Goal: Information Seeking & Learning: Learn about a topic

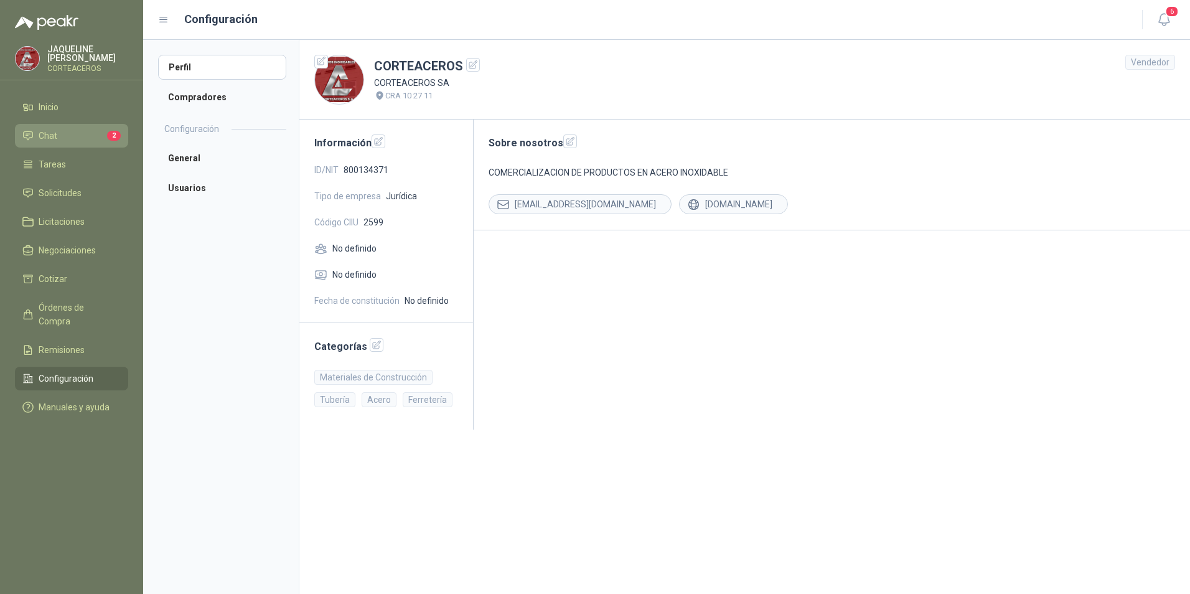
click at [78, 141] on li "Chat 2" at bounding box center [71, 136] width 98 height 14
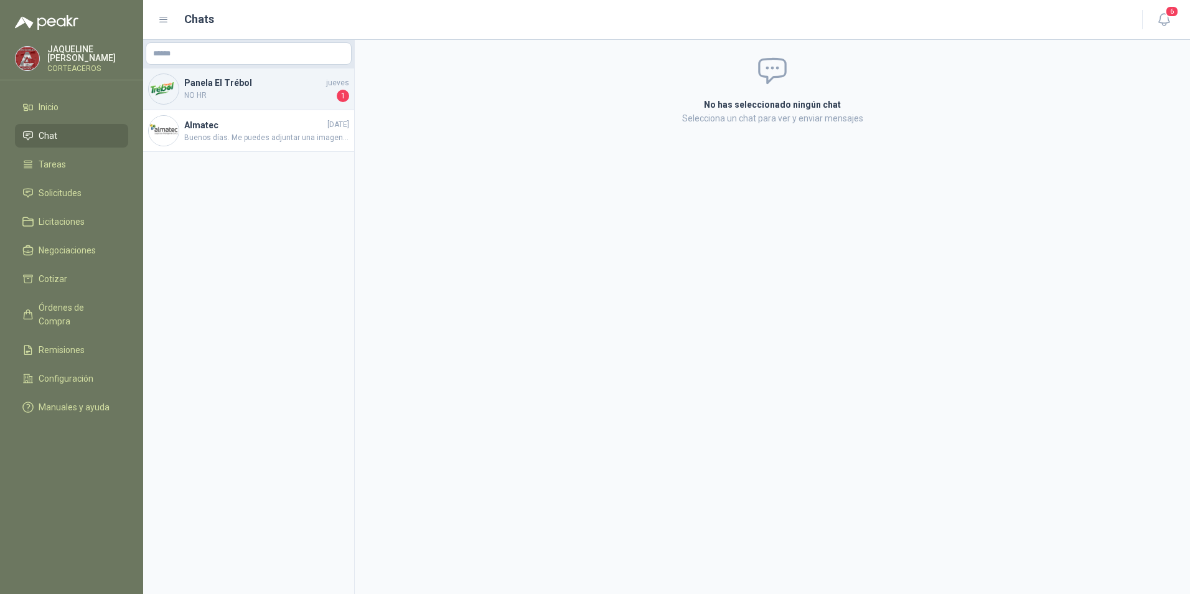
click at [253, 100] on span "NO HR" at bounding box center [259, 96] width 150 height 12
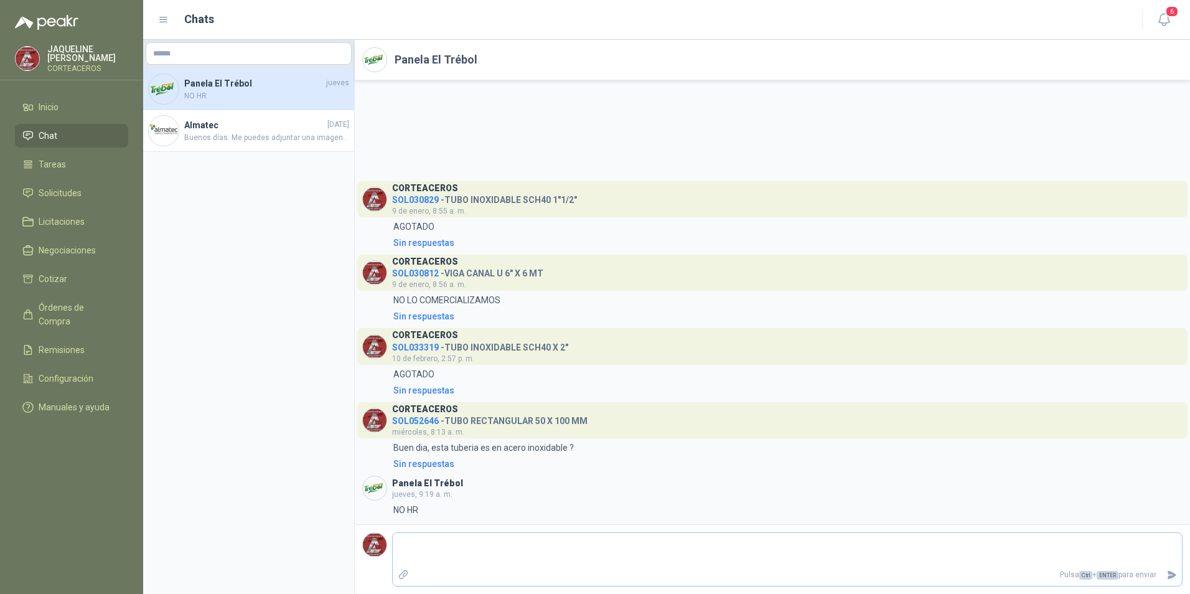
click at [560, 565] on p "Pulsa Ctrl + ENTER para enviar" at bounding box center [788, 575] width 748 height 22
click at [224, 132] on span "Buenos días. Me puedes adjuntar una imagen o la ficha tecnica de la lamina porfa" at bounding box center [266, 138] width 165 height 12
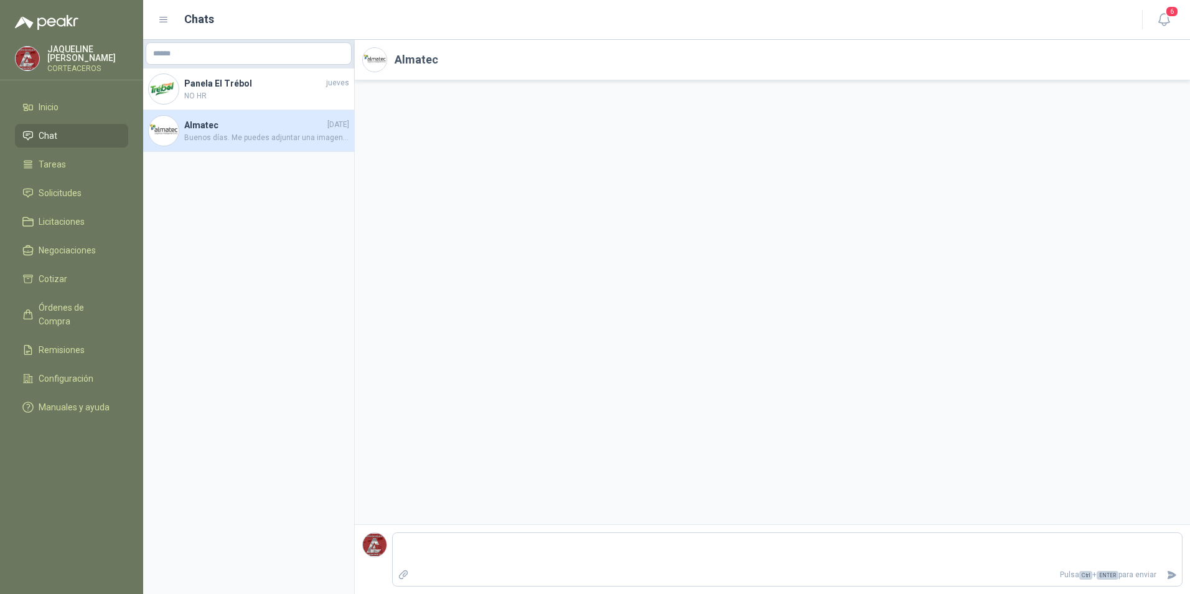
click at [296, 143] on span "Buenos días. Me puedes adjuntar una imagen o la ficha tecnica de la lamina porfa" at bounding box center [266, 138] width 165 height 12
click at [73, 187] on span "Solicitudes" at bounding box center [60, 193] width 43 height 14
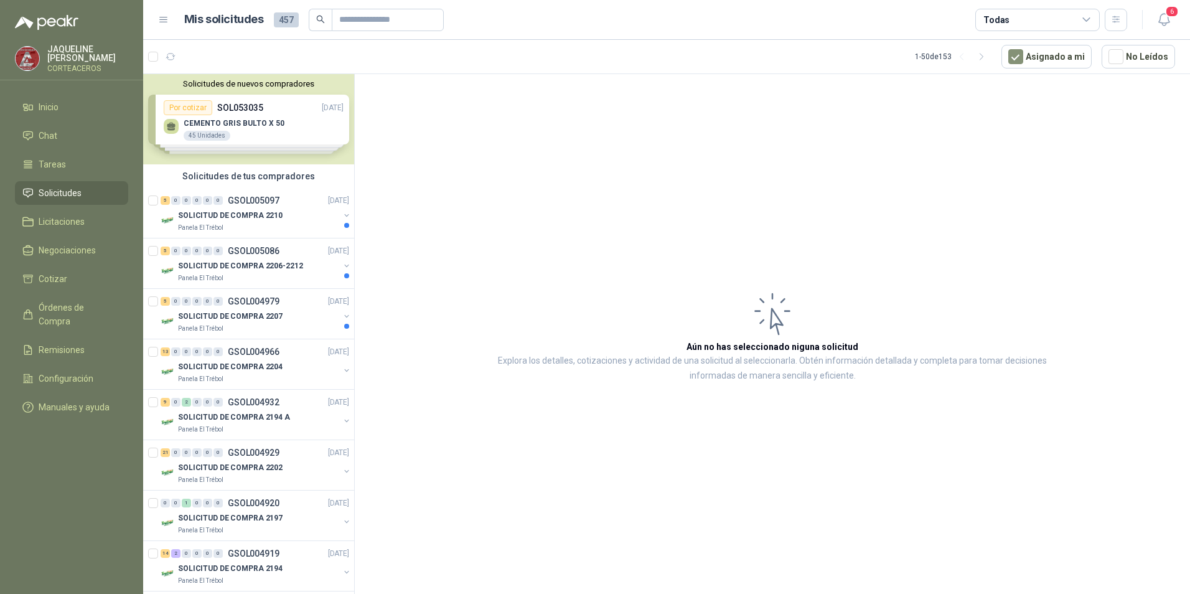
click at [252, 128] on div "Solicitudes de nuevos compradores Por cotizar SOL053035 [DATE] CEMENTO GRIS BUL…" at bounding box center [248, 119] width 211 height 90
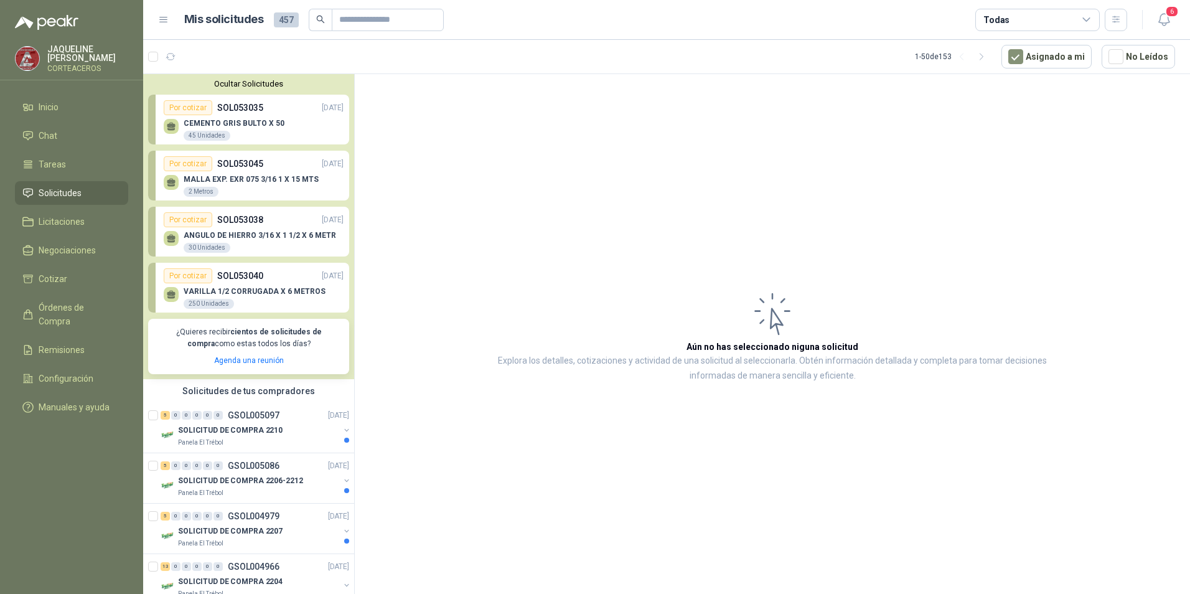
click at [263, 123] on p "CEMENTO GRIS BULTO X 50" at bounding box center [234, 123] width 101 height 9
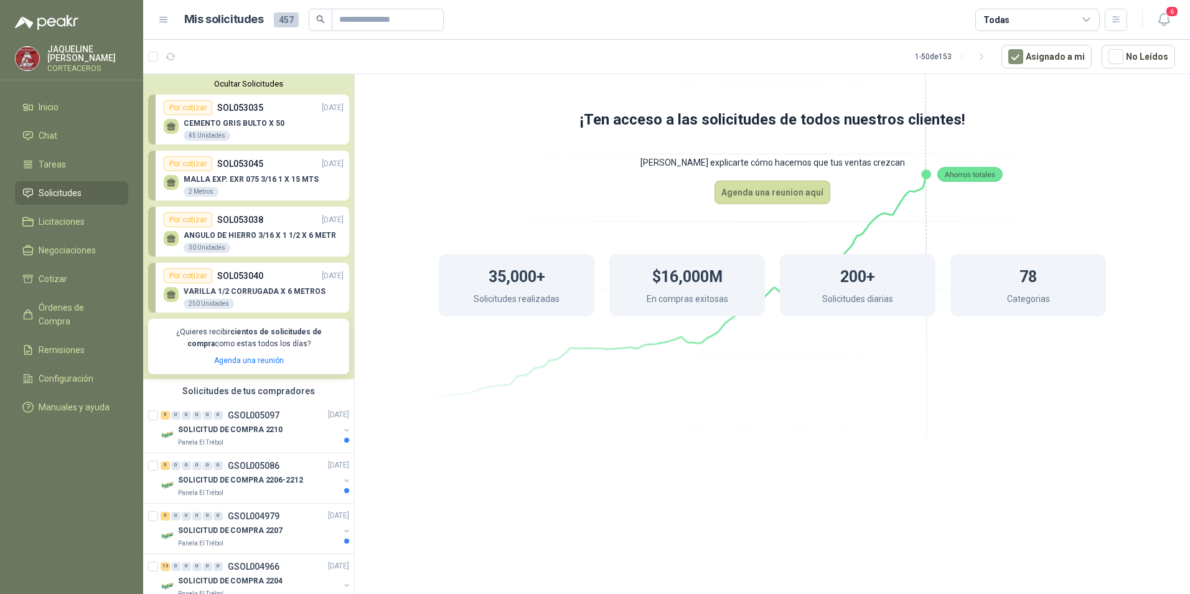
click at [235, 175] on div "MALLA EXP. EXR 075 3/16 1 X 15 MTS 2 Metros" at bounding box center [254, 184] width 180 height 26
click at [235, 232] on p "ANGULO DE HIERRO 3/16 X 1 1/2 X 6 METR" at bounding box center [260, 235] width 153 height 9
click at [250, 285] on div "VARILLA 1/2 CORRUGADA X 6 METROS 250 Unidades" at bounding box center [254, 296] width 180 height 26
click at [245, 422] on div "5 0 0 0 0 0 GSOL005097 [DATE]" at bounding box center [256, 415] width 191 height 15
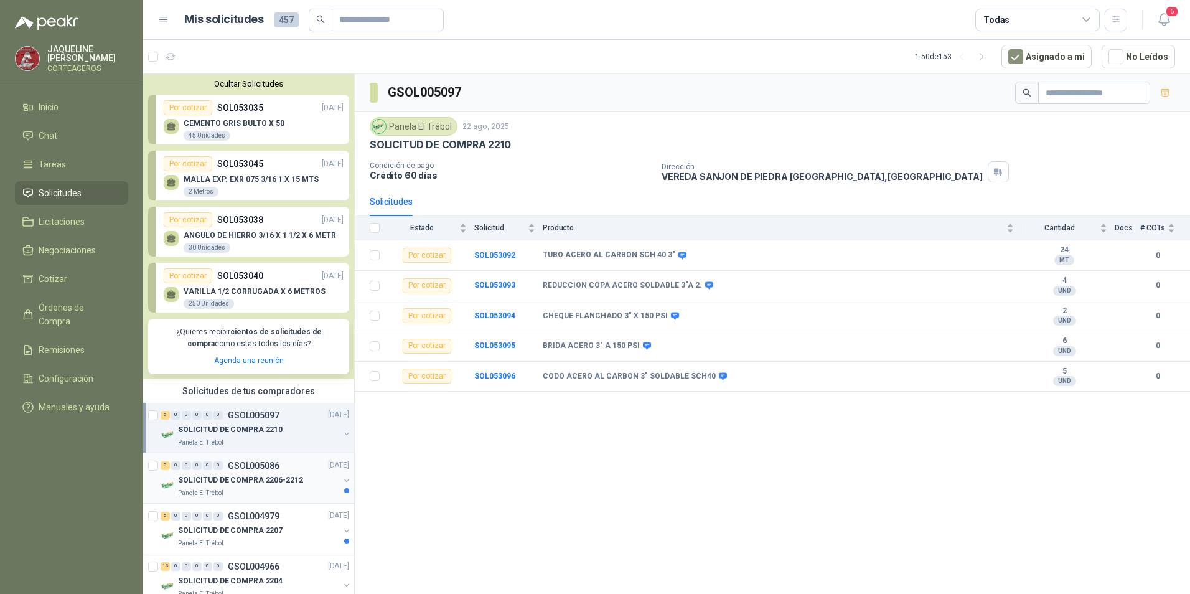
click at [265, 474] on div "SOLICITUD DE COMPRA 2206-2212" at bounding box center [258, 480] width 161 height 15
click at [263, 425] on p "SOLICITUD DE COMPRA 2210" at bounding box center [230, 430] width 105 height 12
click at [268, 483] on p "SOLICITUD DE COMPRA 2206-2212" at bounding box center [240, 480] width 125 height 12
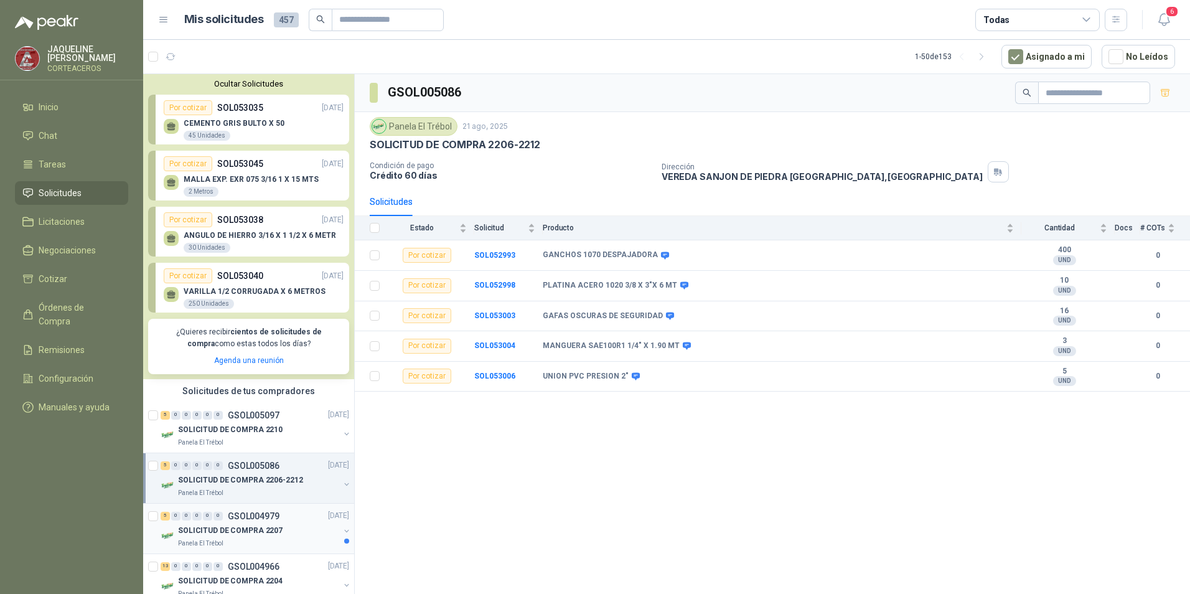
click at [265, 528] on p "SOLICITUD DE COMPRA 2207" at bounding box center [230, 531] width 105 height 12
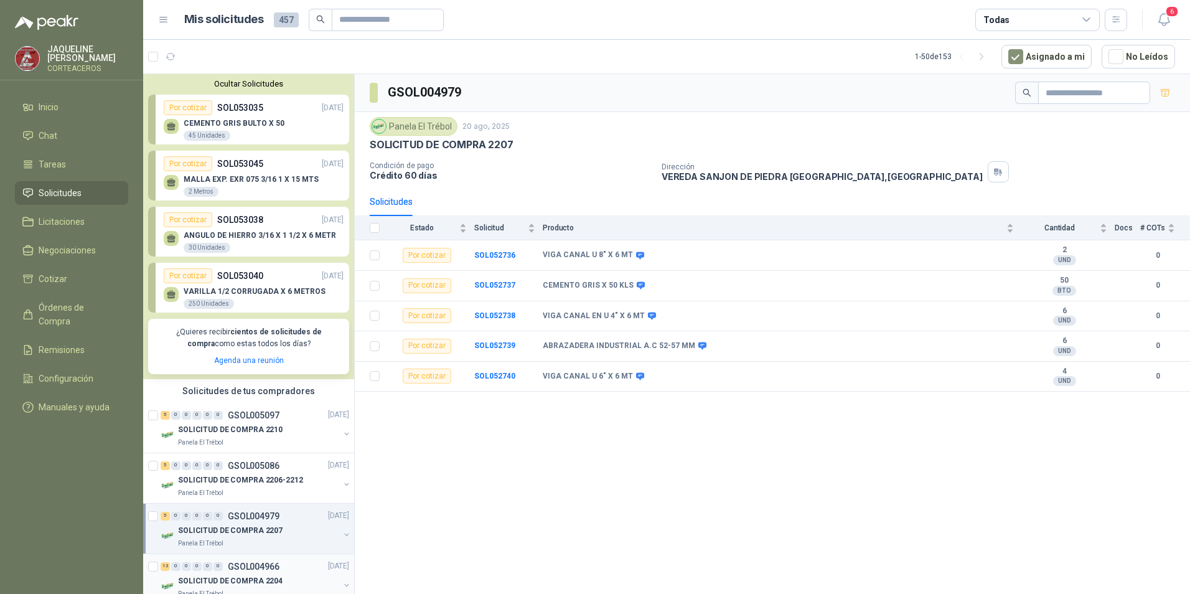
click at [281, 567] on div "13 0 0 0 0 0 GSOL004966 [DATE]" at bounding box center [256, 566] width 191 height 15
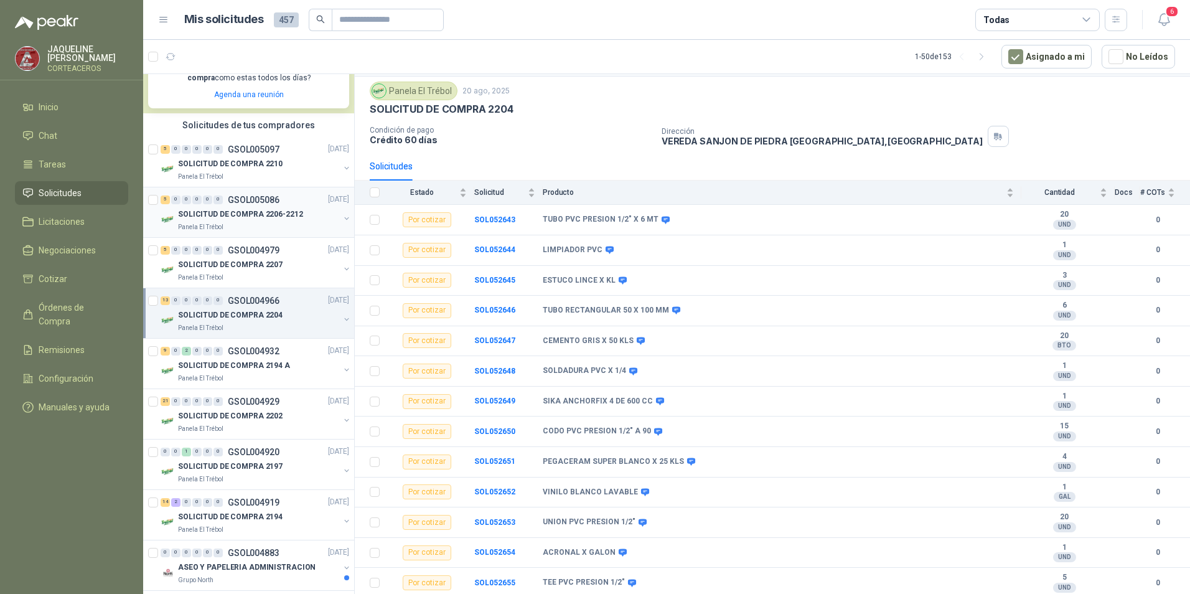
scroll to position [311, 0]
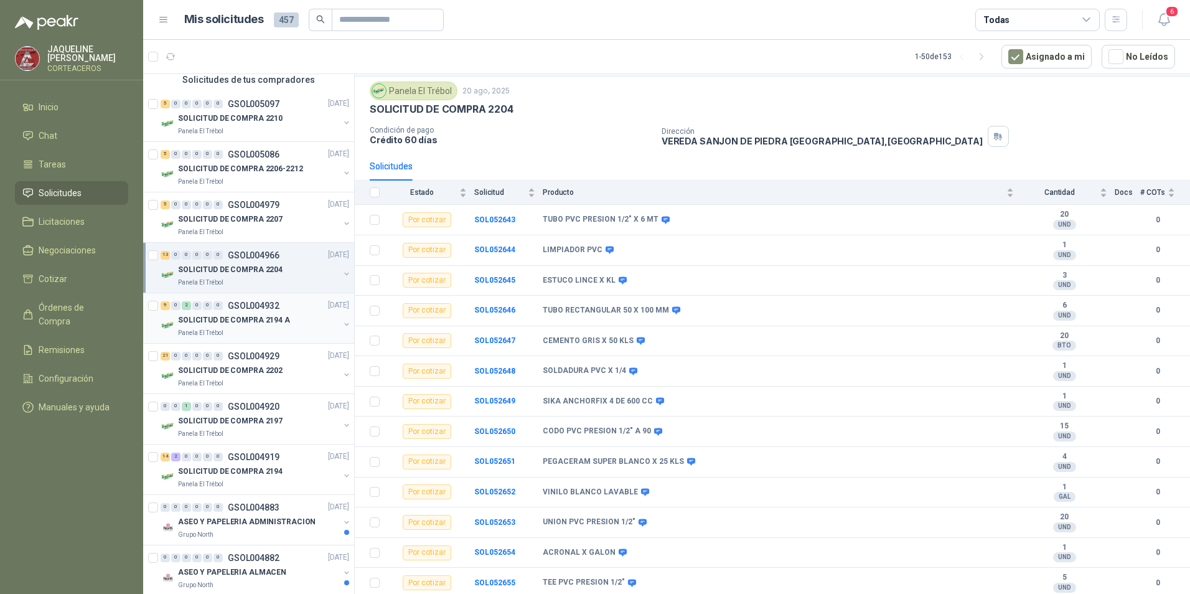
click at [283, 316] on p "SOLICITUD DE COMPRA 2194 A" at bounding box center [234, 320] width 112 height 12
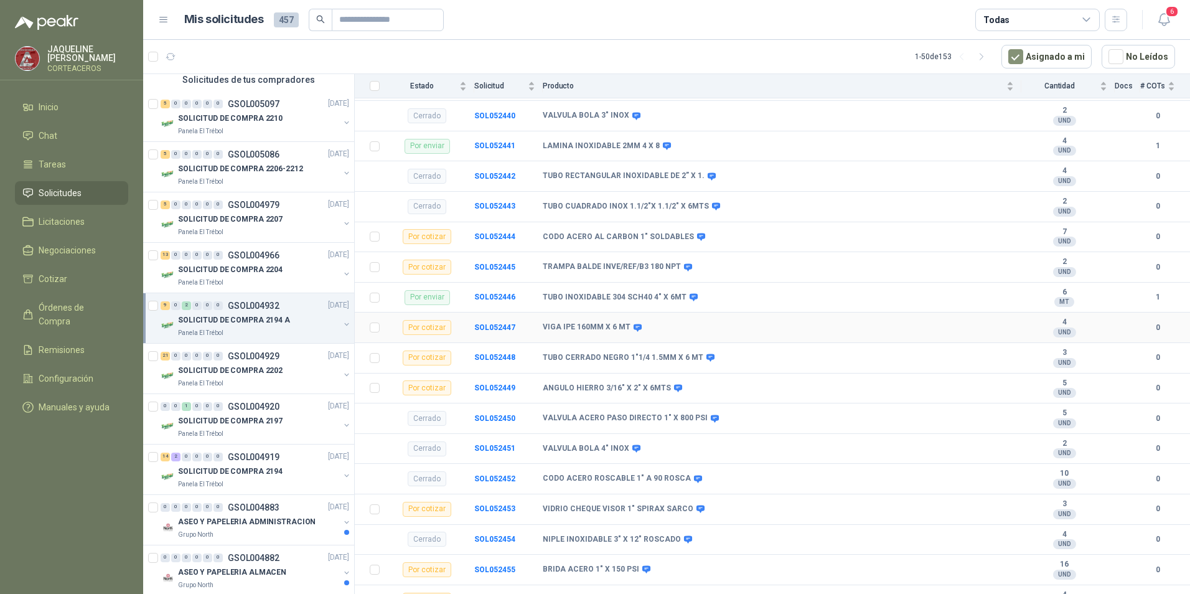
scroll to position [308, 0]
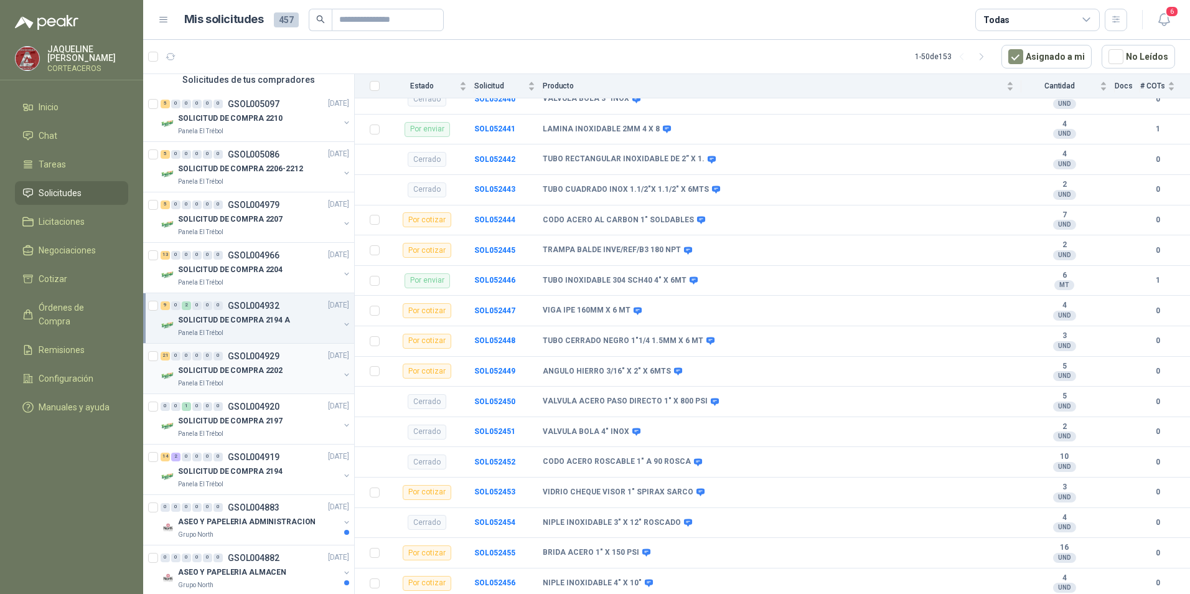
click at [266, 367] on p "SOLICITUD DE COMPRA 2202" at bounding box center [230, 371] width 105 height 12
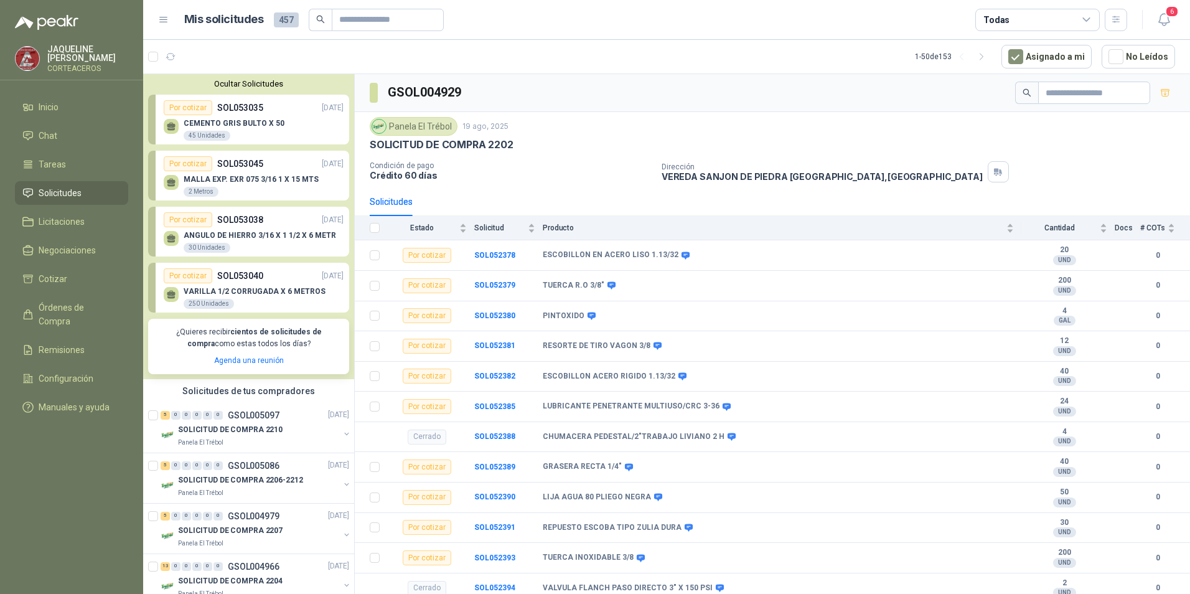
click at [257, 126] on p "CEMENTO GRIS BULTO X 50" at bounding box center [234, 123] width 101 height 9
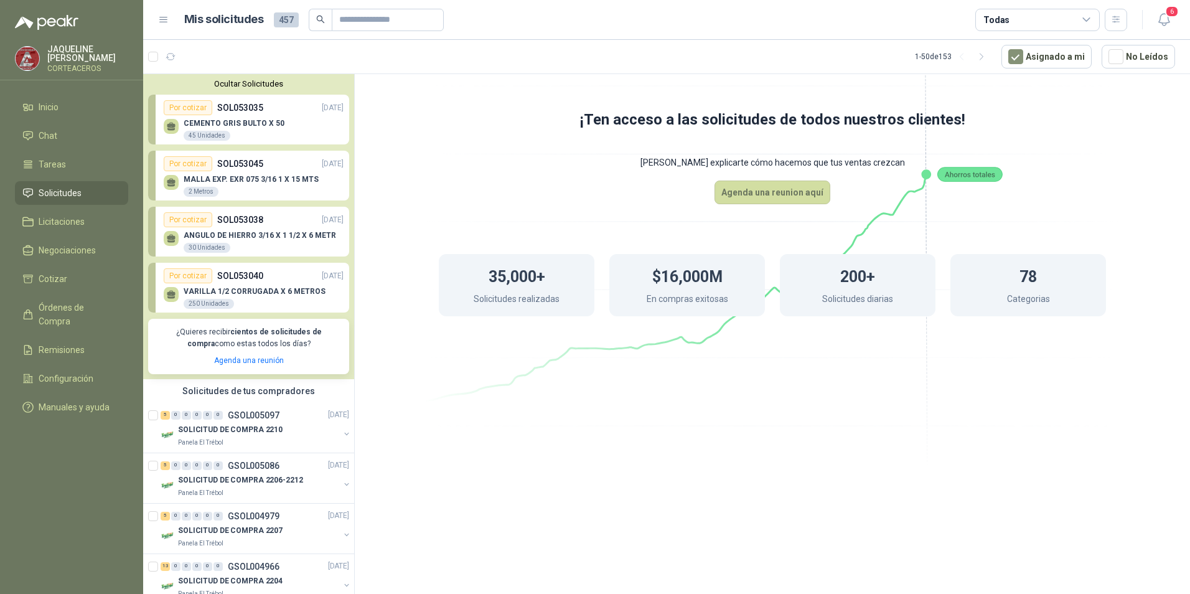
click at [248, 158] on p "SOL053045" at bounding box center [240, 164] width 46 height 14
click at [273, 176] on p "MALLA EXP. EXR 075 3/16 1 X 15 MTS" at bounding box center [251, 179] width 135 height 9
click at [253, 234] on p "ANGULO DE HIERRO 3/16 X 1 1/2 X 6 METR" at bounding box center [260, 235] width 153 height 9
click at [266, 298] on div "VARILLA 1/2 CORRUGADA X 6 METROS 250 Unidades" at bounding box center [255, 298] width 142 height 22
click at [85, 108] on li "Inicio" at bounding box center [71, 107] width 98 height 14
